Goal: Task Accomplishment & Management: Use online tool/utility

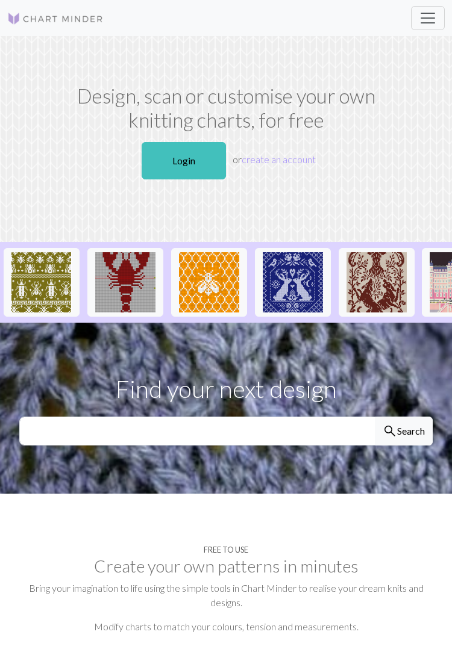
click at [196, 160] on link "Login" at bounding box center [184, 160] width 84 height 37
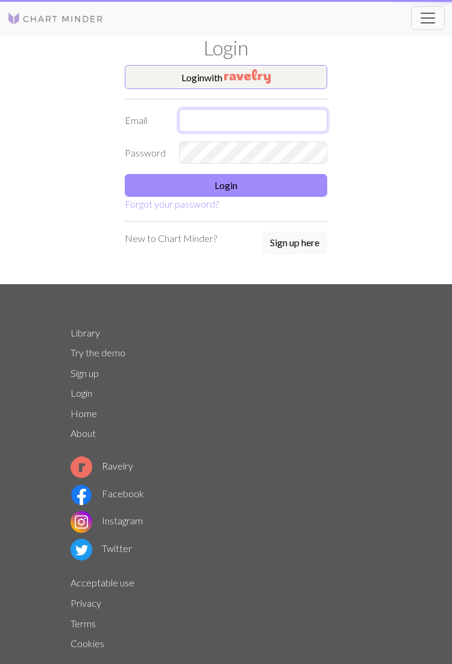
type input "[EMAIL_ADDRESS][DOMAIN_NAME]"
click at [261, 122] on input "[EMAIL_ADDRESS][DOMAIN_NAME]" at bounding box center [253, 120] width 148 height 23
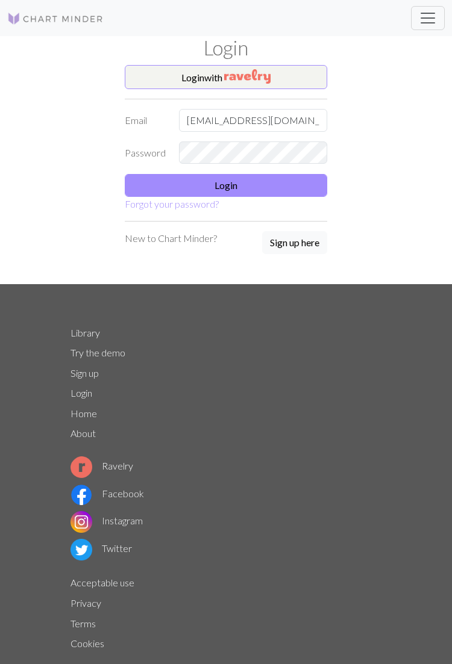
click at [387, 127] on div "Login with Email [EMAIL_ADDRESS][DOMAIN_NAME] Password Login Forgot your passwo…" at bounding box center [225, 174] width 325 height 219
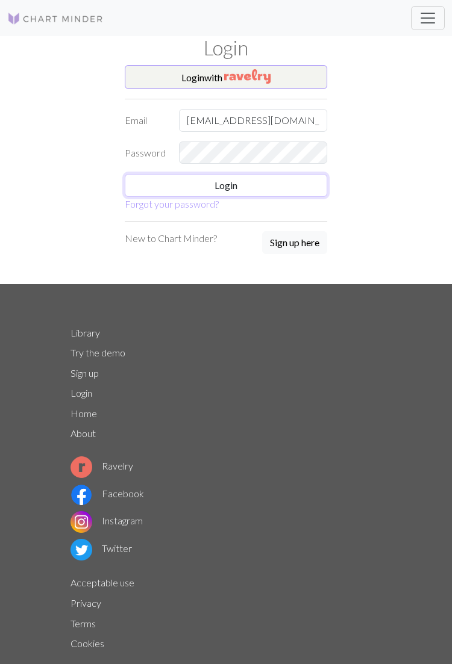
click at [289, 183] on button "Login" at bounding box center [226, 185] width 202 height 23
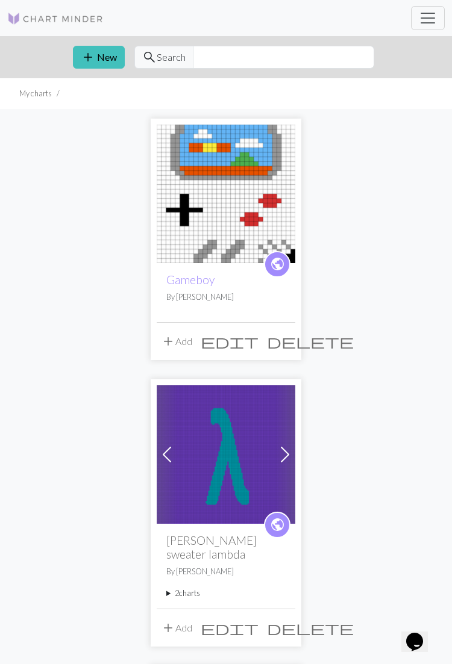
click at [105, 50] on button "add New" at bounding box center [99, 57] width 52 height 23
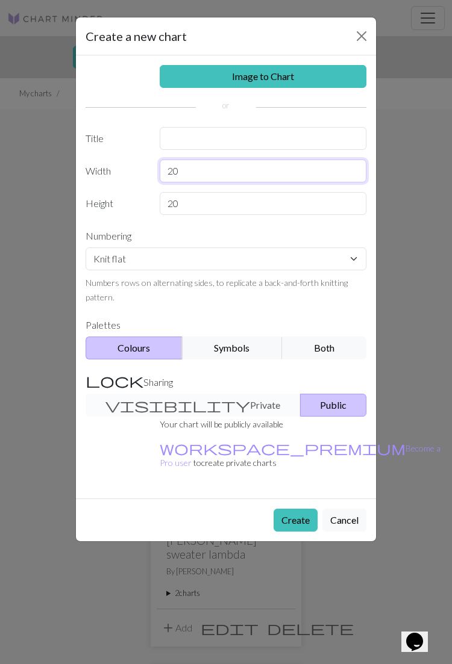
click at [265, 174] on input "20" at bounding box center [263, 171] width 207 height 23
type input "2"
type input "40"
click at [296, 133] on input "text" at bounding box center [263, 138] width 207 height 23
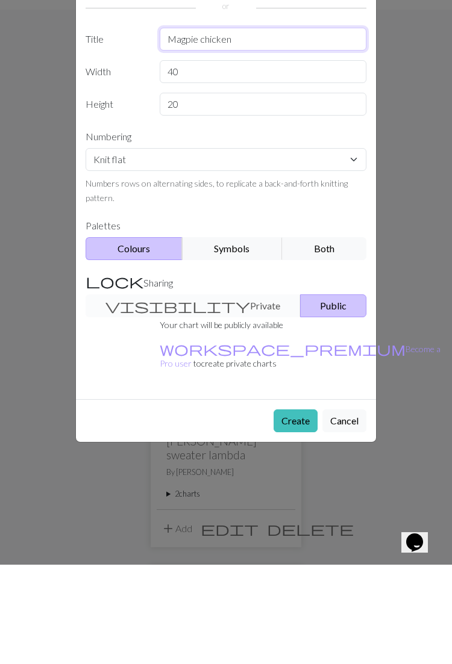
type input "Magpie chicken"
click at [300, 509] on button "Create" at bounding box center [296, 520] width 44 height 23
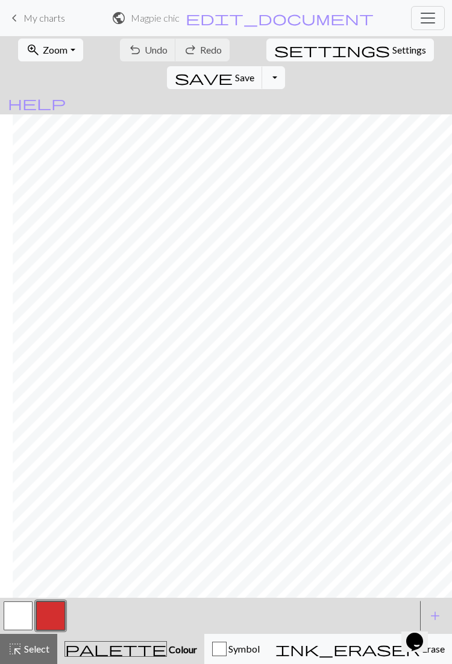
scroll to position [0, 13]
click at [50, 611] on button "button" at bounding box center [50, 616] width 29 height 29
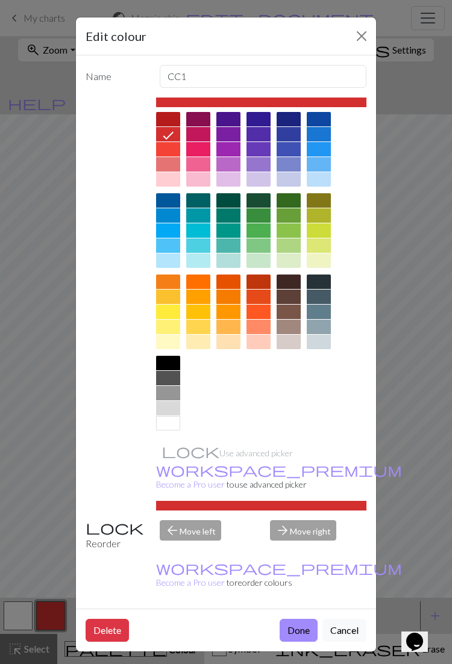
click at [180, 356] on div at bounding box center [168, 363] width 24 height 14
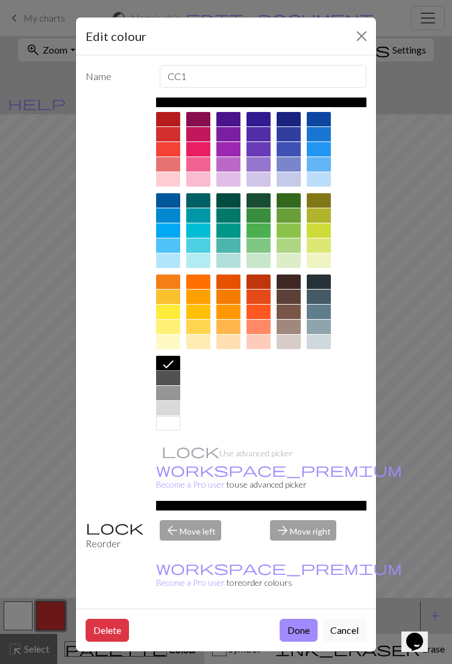
click at [298, 619] on button "Done" at bounding box center [299, 630] width 38 height 23
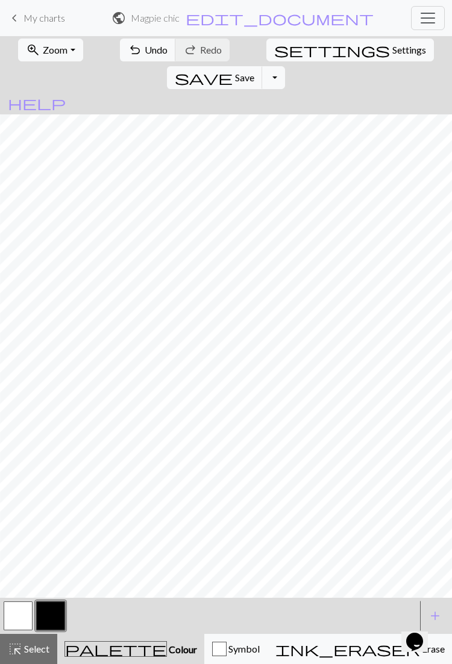
click at [51, 624] on button "button" at bounding box center [50, 616] width 29 height 29
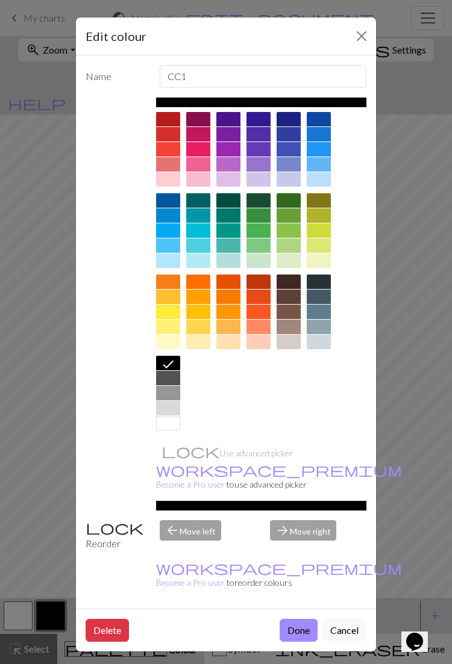
click at [292, 619] on button "Done" at bounding box center [299, 630] width 38 height 23
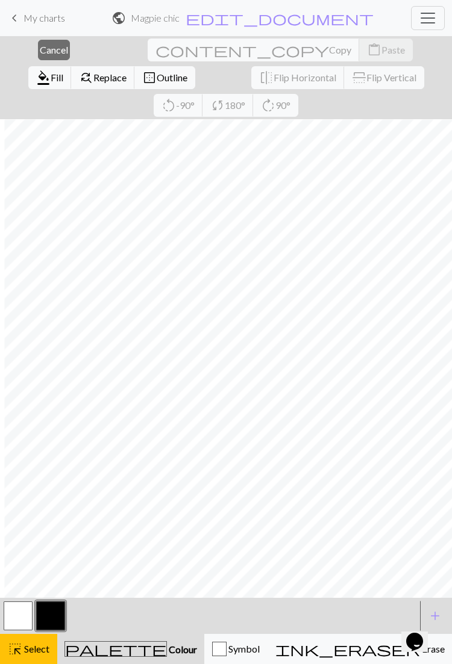
scroll to position [0, 80]
click at [167, 652] on span "Colour" at bounding box center [182, 649] width 30 height 11
click at [29, 650] on span "Select" at bounding box center [35, 648] width 27 height 11
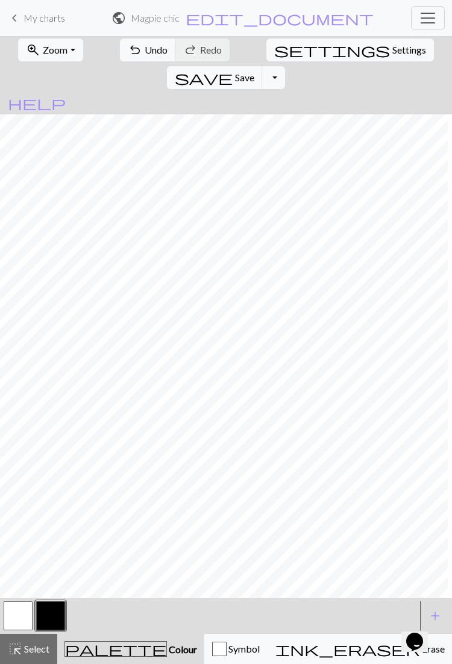
scroll to position [0, 84]
click at [67, 49] on button "zoom_in Zoom Zoom" at bounding box center [50, 50] width 64 height 23
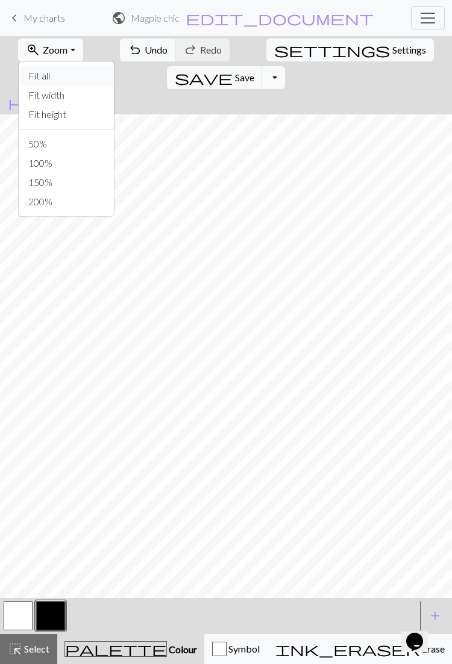
click at [83, 71] on button "Fit all" at bounding box center [66, 75] width 95 height 19
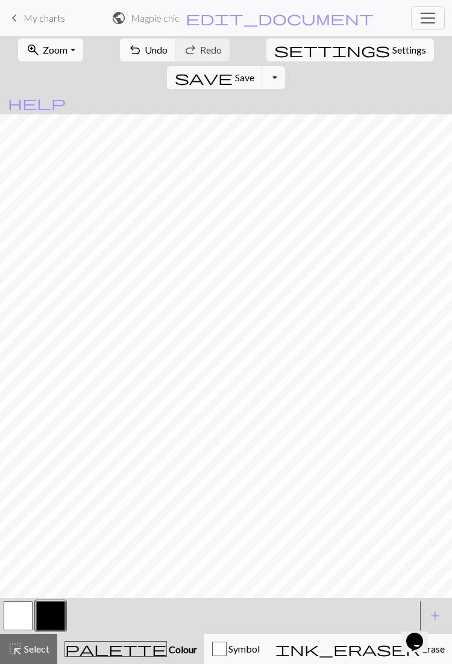
scroll to position [0, 0]
click at [19, 621] on button "button" at bounding box center [18, 616] width 29 height 29
click at [52, 613] on button "button" at bounding box center [50, 616] width 29 height 29
click at [25, 613] on button "button" at bounding box center [18, 616] width 29 height 29
click at [55, 612] on button "button" at bounding box center [50, 616] width 29 height 29
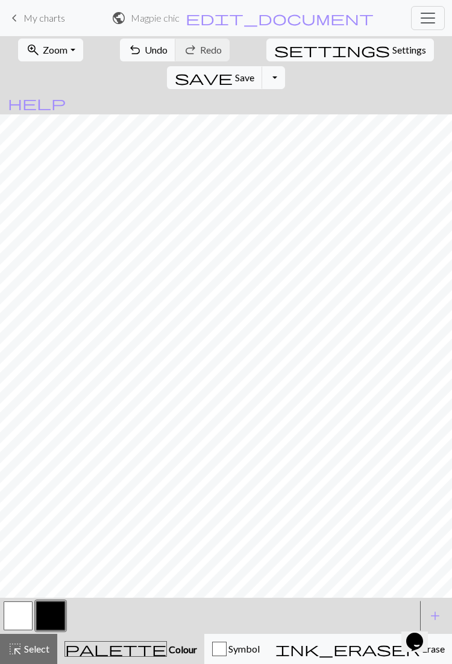
click at [17, 608] on button "button" at bounding box center [18, 616] width 29 height 29
click at [54, 616] on button "button" at bounding box center [50, 616] width 29 height 29
click at [23, 610] on button "button" at bounding box center [18, 616] width 29 height 29
click at [54, 624] on button "button" at bounding box center [50, 616] width 29 height 29
click at [20, 608] on button "button" at bounding box center [18, 616] width 29 height 29
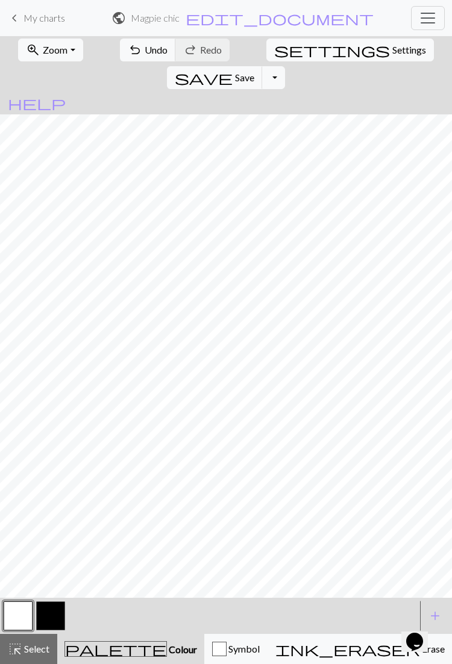
click at [52, 618] on button "button" at bounding box center [50, 616] width 29 height 29
click at [18, 610] on button "button" at bounding box center [18, 616] width 29 height 29
click at [54, 618] on button "button" at bounding box center [50, 616] width 29 height 29
click at [10, 611] on button "button" at bounding box center [18, 616] width 29 height 29
click at [22, 617] on button "button" at bounding box center [18, 616] width 29 height 29
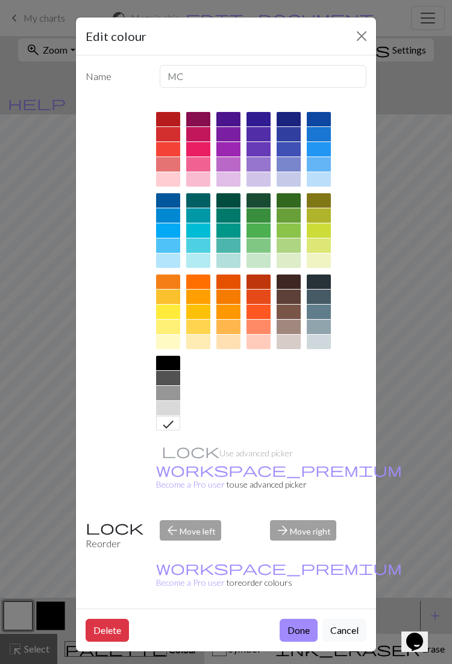
click at [293, 619] on button "Done" at bounding box center [299, 630] width 38 height 23
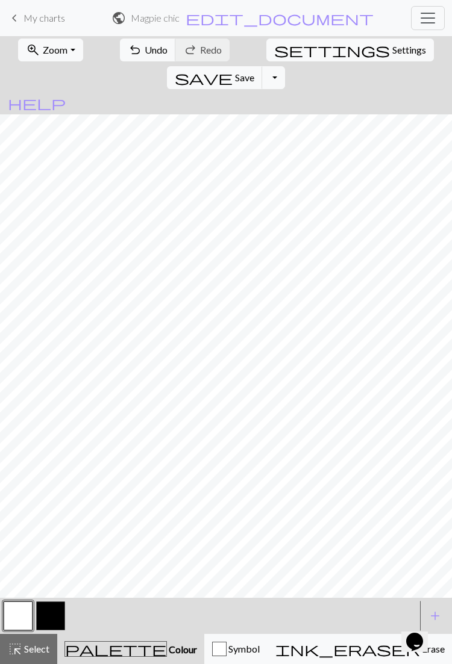
click at [48, 616] on button "button" at bounding box center [50, 616] width 29 height 29
click at [254, 72] on span "Save" at bounding box center [244, 77] width 19 height 11
